Goal: Find specific page/section

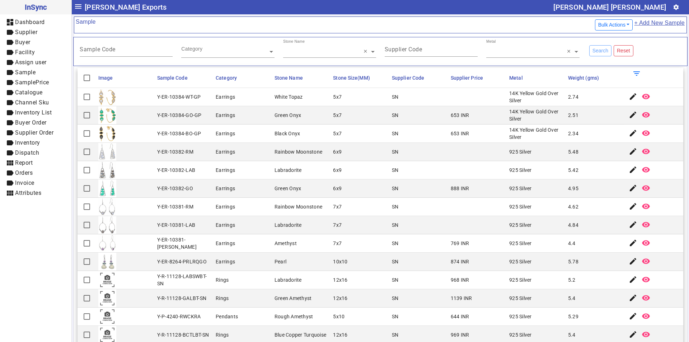
click at [37, 5] on span "InSync" at bounding box center [36, 6] width 60 height 11
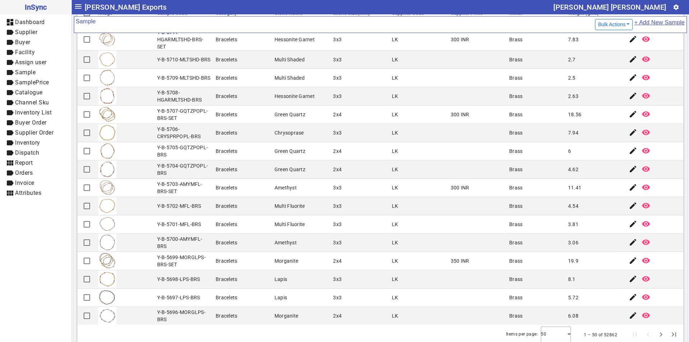
scroll to position [75, 0]
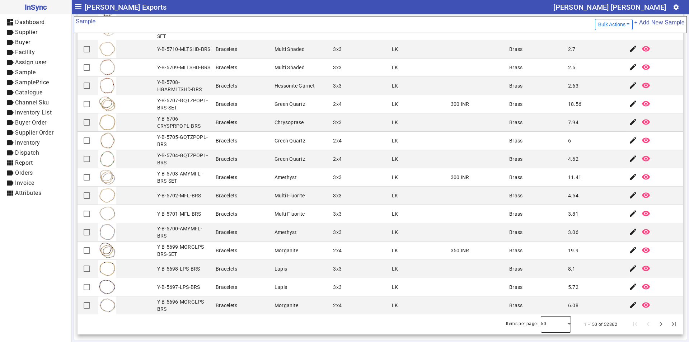
click at [558, 324] on div at bounding box center [556, 324] width 30 height 17
click at [547, 303] on mat-option "100" at bounding box center [546, 304] width 30 height 17
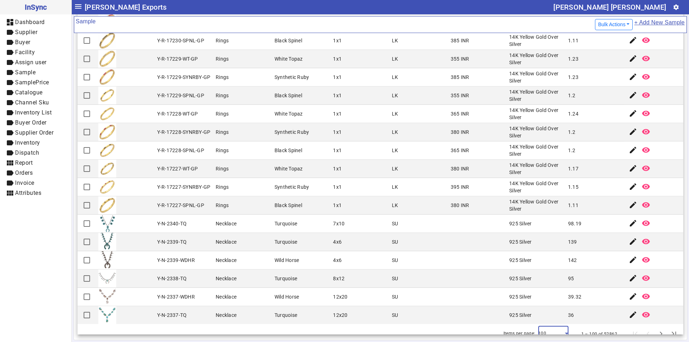
scroll to position [1546, 0]
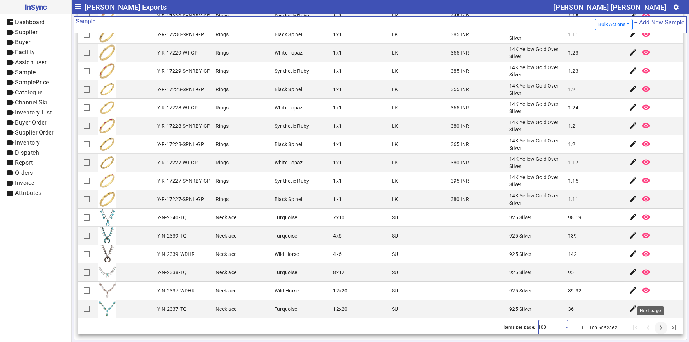
click at [653, 325] on span "Next page" at bounding box center [661, 327] width 17 height 17
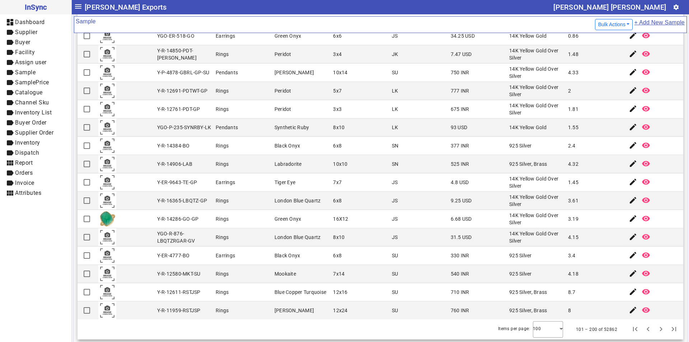
scroll to position [75, 0]
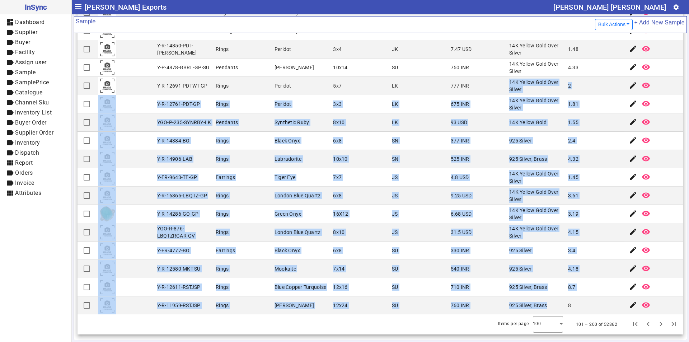
drag, startPoint x: 503, startPoint y: 82, endPoint x: 543, endPoint y: 292, distance: 213.9
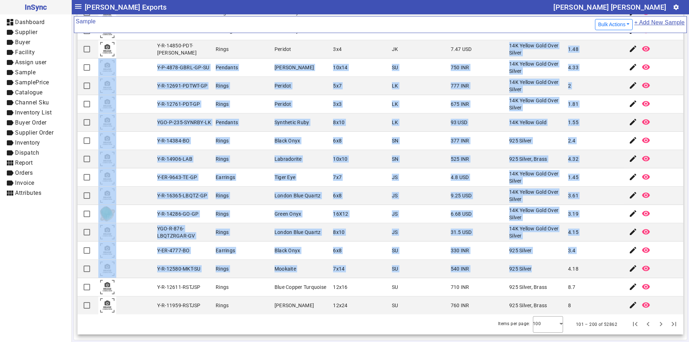
drag, startPoint x: 502, startPoint y: 44, endPoint x: 540, endPoint y: 269, distance: 228.6
click at [509, 125] on div "14K Yellow Gold" at bounding box center [527, 122] width 37 height 7
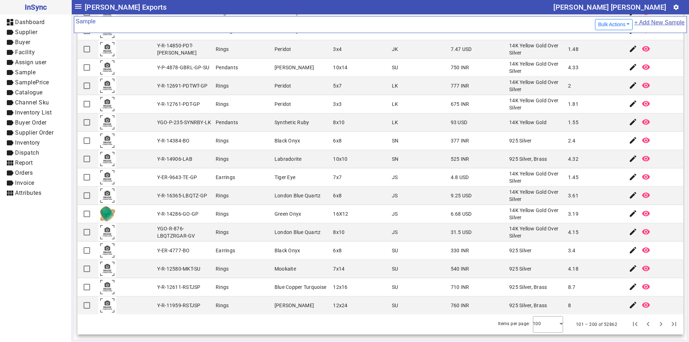
click at [496, 8] on mat-toolbar-row "menu Shivam Exports Mahendra Kumar Bakoliya settings" at bounding box center [380, 7] width 617 height 14
click at [371, 323] on div "Items per page: 100 101 – 200 of 52862" at bounding box center [381, 324] width 606 height 20
click at [464, 5] on mat-toolbar-row "menu Shivam Exports Mahendra Kumar Bakoliya settings" at bounding box center [380, 7] width 617 height 14
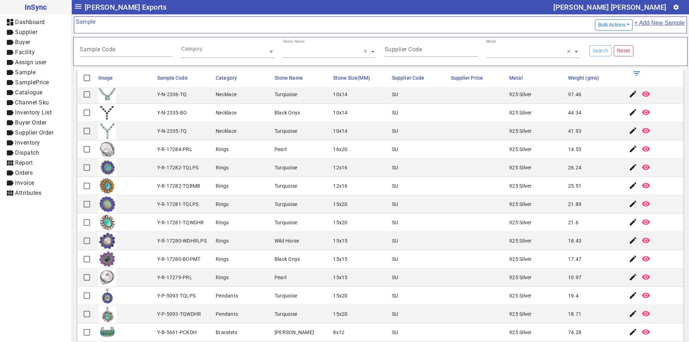
scroll to position [0, 0]
